Goal: Transaction & Acquisition: Subscribe to service/newsletter

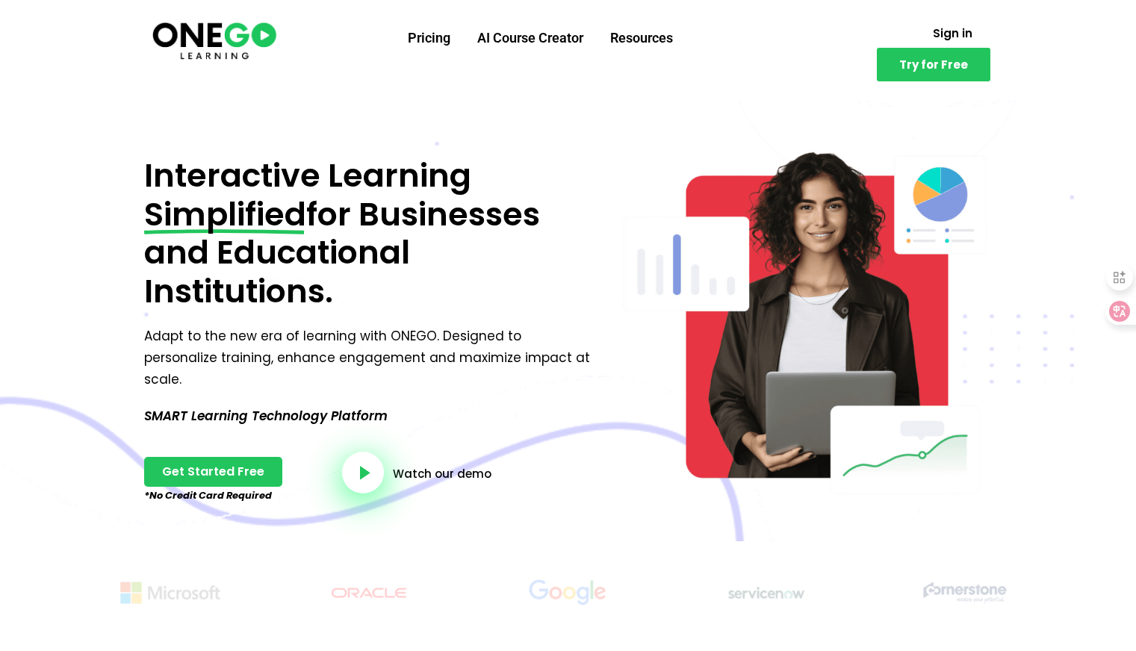
click at [503, 102] on div "Interactive Learning Simplified for Businesses and Educational Institutions. Ad…" at bounding box center [366, 319] width 474 height 444
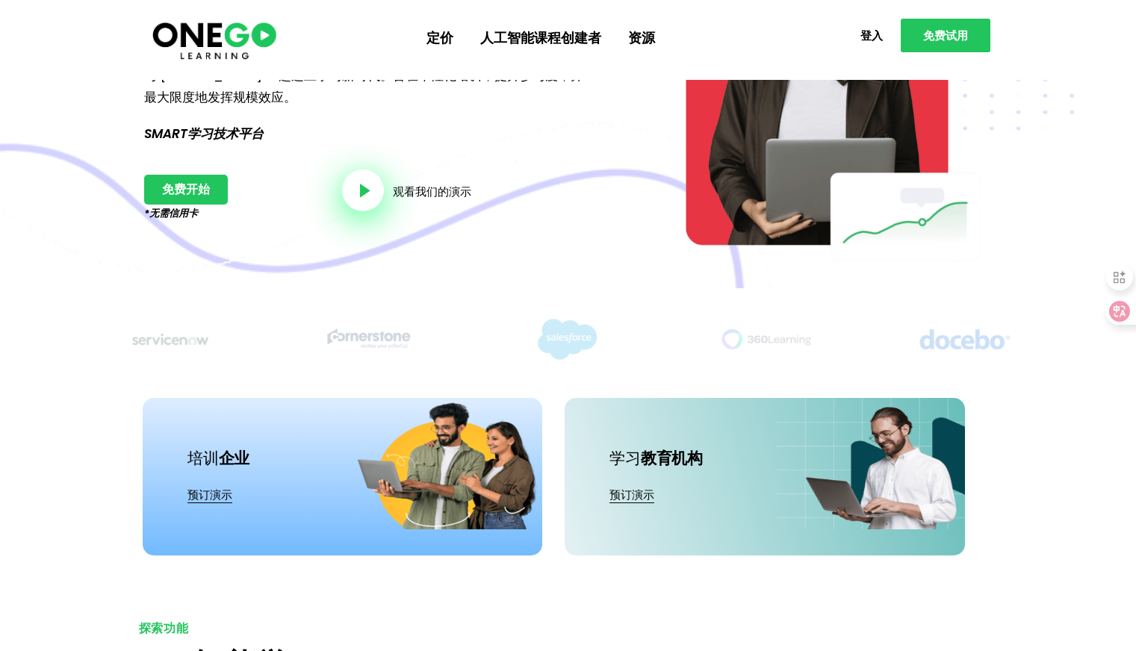
scroll to position [224, 0]
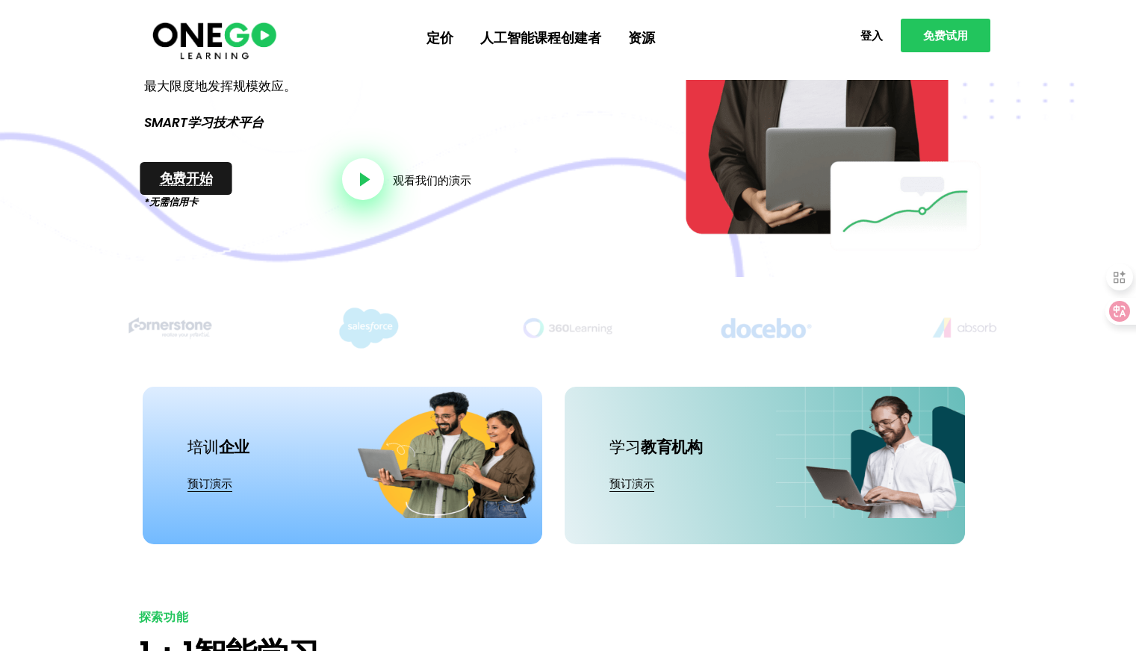
click at [213, 181] on link "免费开始" at bounding box center [186, 178] width 92 height 33
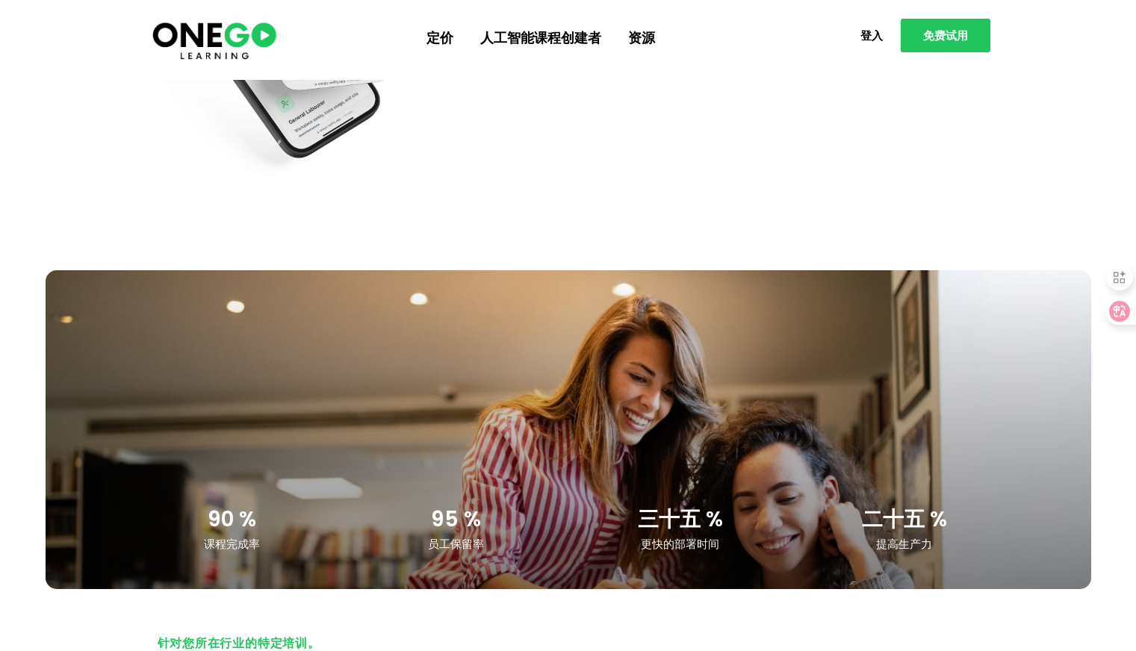
scroll to position [2166, 0]
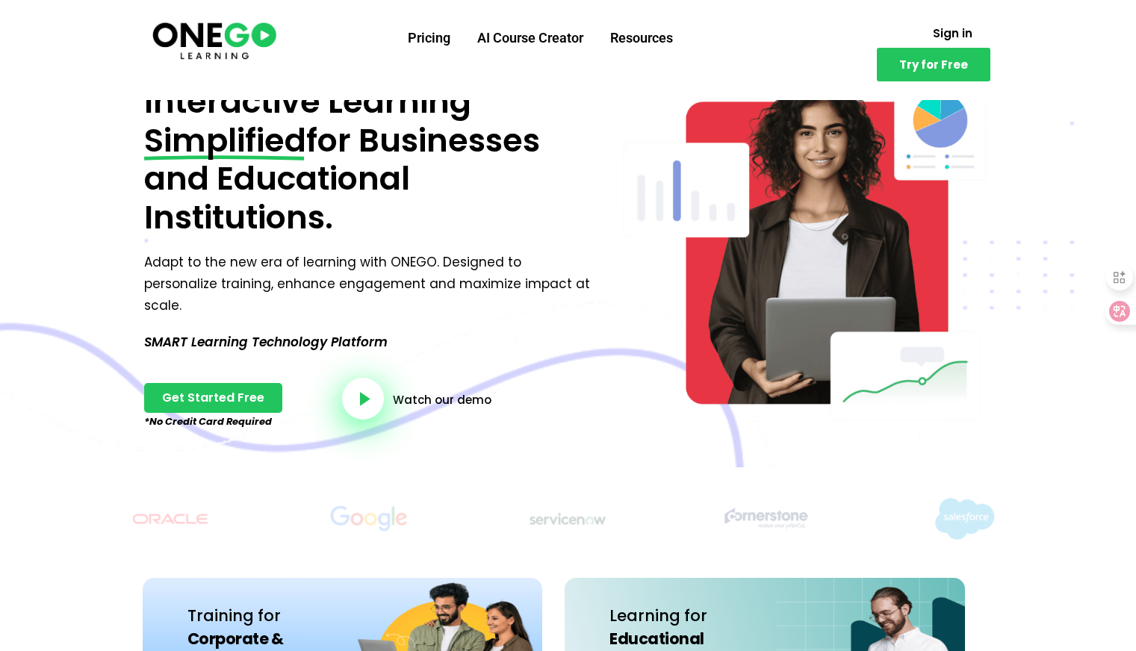
scroll to position [75, 0]
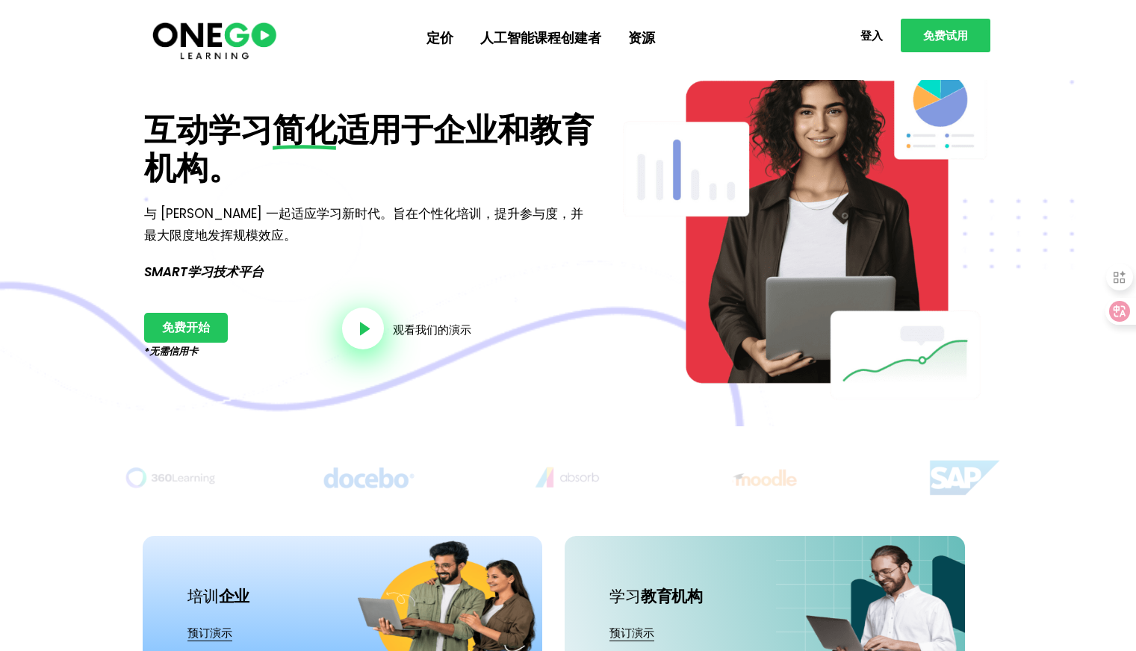
click at [569, 86] on div "互动学习 简化 适用于企业和教育机构。 与 ONEGO 一起适应学习新时代。旨在个性化培训，提升参与度，并最大限度地发挥规模效应。 SMART学习技术平台 免…" at bounding box center [370, 232] width 467 height 314
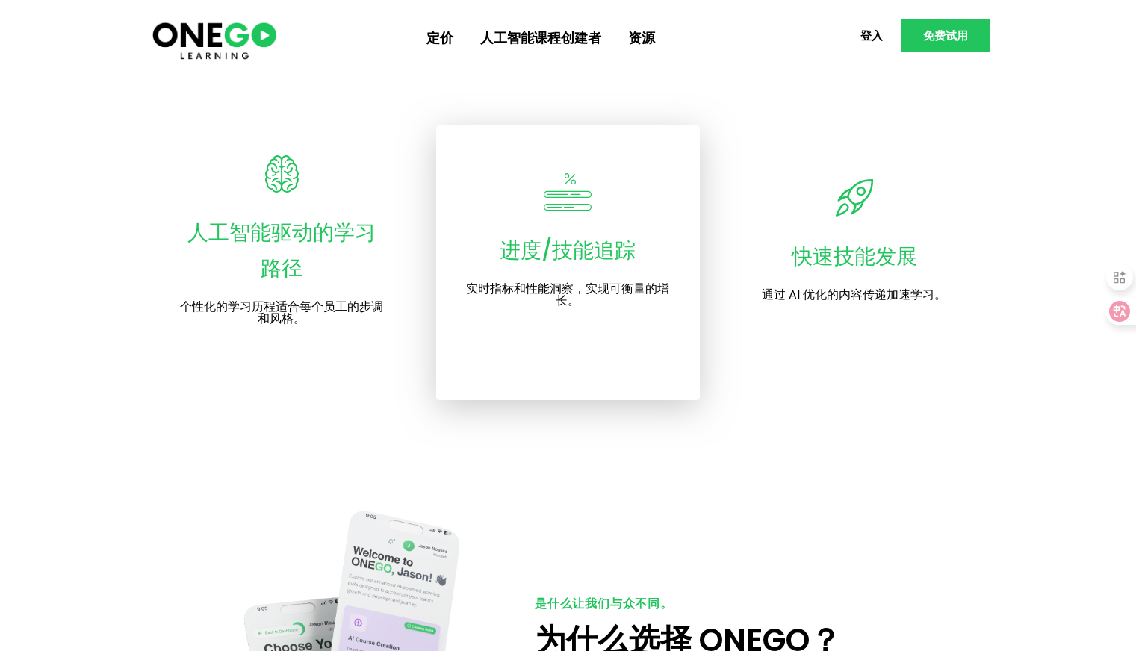
scroll to position [1942, 0]
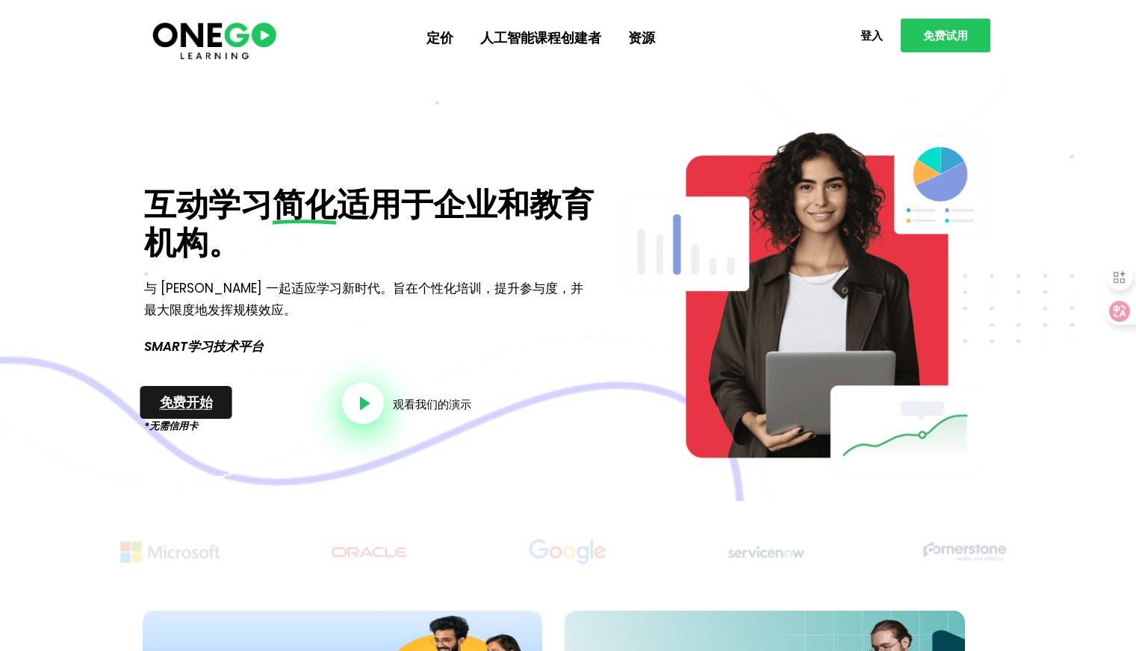
click at [189, 412] on link "免费开始" at bounding box center [186, 402] width 92 height 33
